Goal: Transaction & Acquisition: Purchase product/service

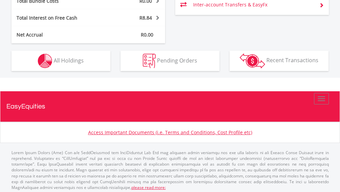
scroll to position [382, 0]
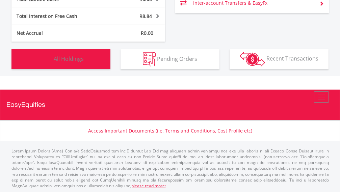
click at [75, 55] on span "All Holdings" at bounding box center [69, 58] width 30 height 7
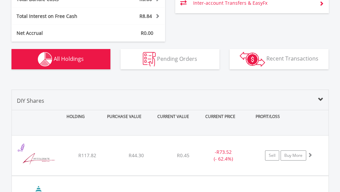
scroll to position [465, 0]
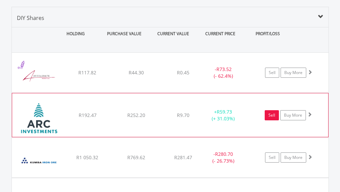
click at [274, 110] on link "Sell" at bounding box center [272, 115] width 14 height 10
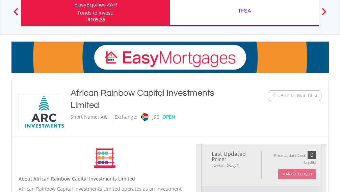
scroll to position [101, 0]
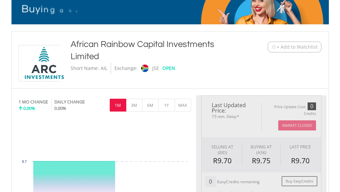
type input "******"
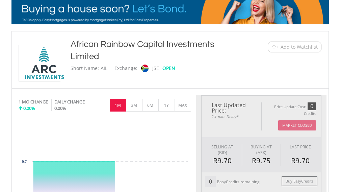
type input "******"
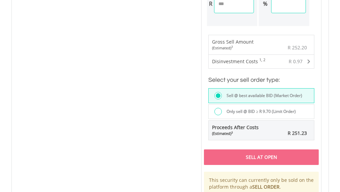
scroll to position [473, 0]
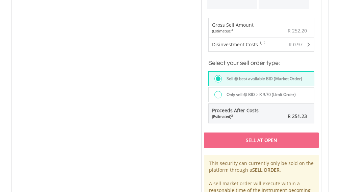
click at [217, 95] on div at bounding box center [217, 94] width 7 height 7
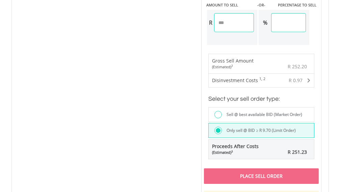
scroll to position [439, 0]
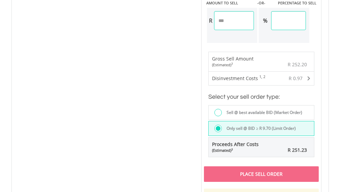
click at [217, 111] on div at bounding box center [217, 112] width 7 height 7
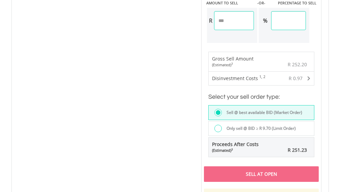
click at [216, 127] on div at bounding box center [217, 128] width 7 height 7
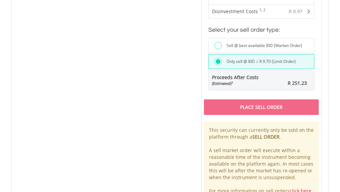
scroll to position [506, 0]
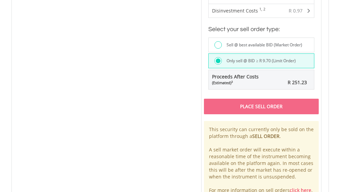
click at [259, 107] on div "Place Sell Order" at bounding box center [261, 107] width 115 height 16
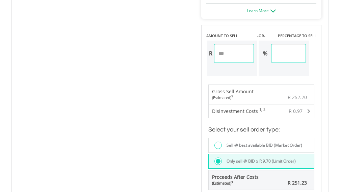
scroll to position [405, 0]
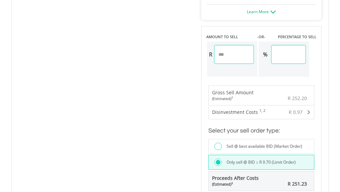
click at [216, 145] on div at bounding box center [217, 145] width 7 height 7
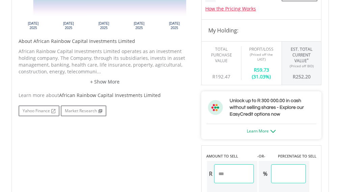
scroll to position [270, 0]
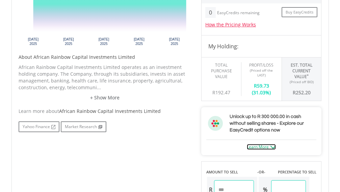
click at [274, 145] on img at bounding box center [272, 146] width 5 height 3
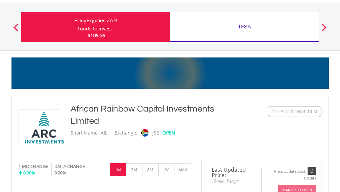
scroll to position [34, 0]
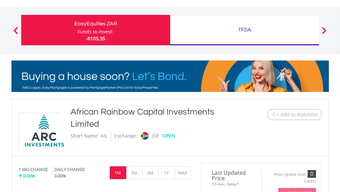
click at [15, 31] on button "Previous" at bounding box center [16, 33] width 14 height 7
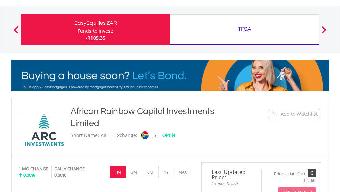
scroll to position [0, 0]
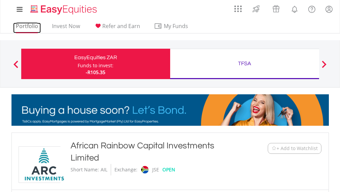
click at [33, 27] on link "Portfolio" at bounding box center [27, 28] width 28 height 10
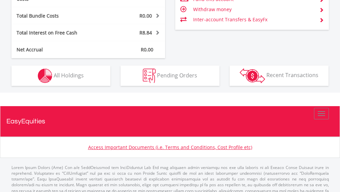
scroll to position [371, 0]
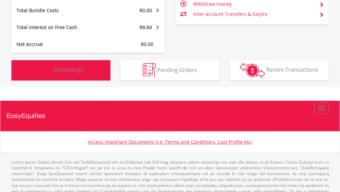
click at [74, 66] on span "All Holdings" at bounding box center [69, 69] width 30 height 7
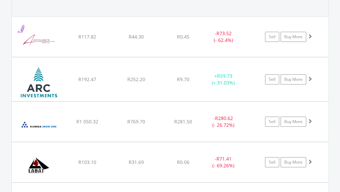
scroll to position [493, 0]
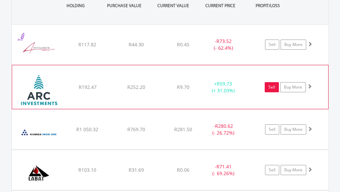
click at [270, 82] on link "Sell" at bounding box center [272, 87] width 14 height 10
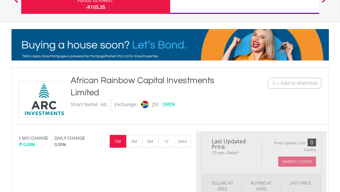
type input "******"
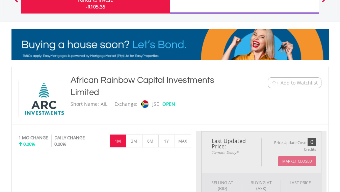
type input "******"
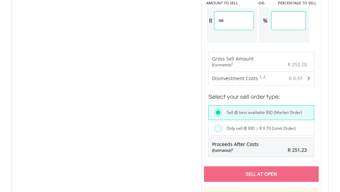
scroll to position [473, 0]
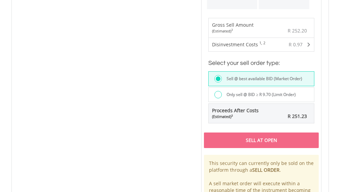
click at [216, 95] on div at bounding box center [217, 94] width 7 height 7
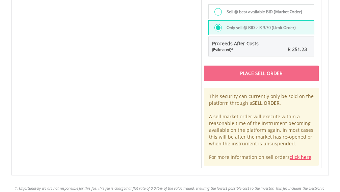
scroll to position [540, 0]
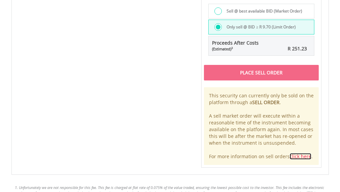
click at [295, 156] on link "click here" at bounding box center [301, 156] width 22 height 6
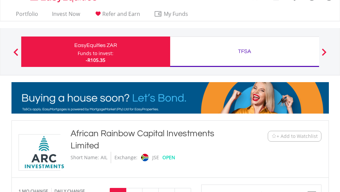
scroll to position [0, 0]
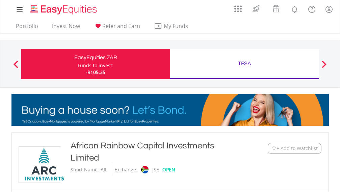
click at [323, 63] on span at bounding box center [324, 63] width 5 height 7
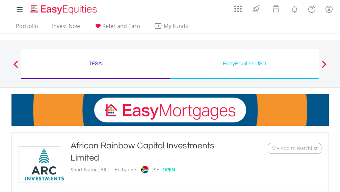
click at [323, 63] on span at bounding box center [324, 63] width 5 height 7
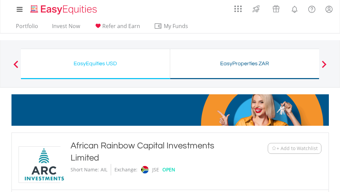
click at [260, 63] on div "EasyProperties ZAR" at bounding box center [244, 63] width 141 height 9
